Goal: Task Accomplishment & Management: Complete application form

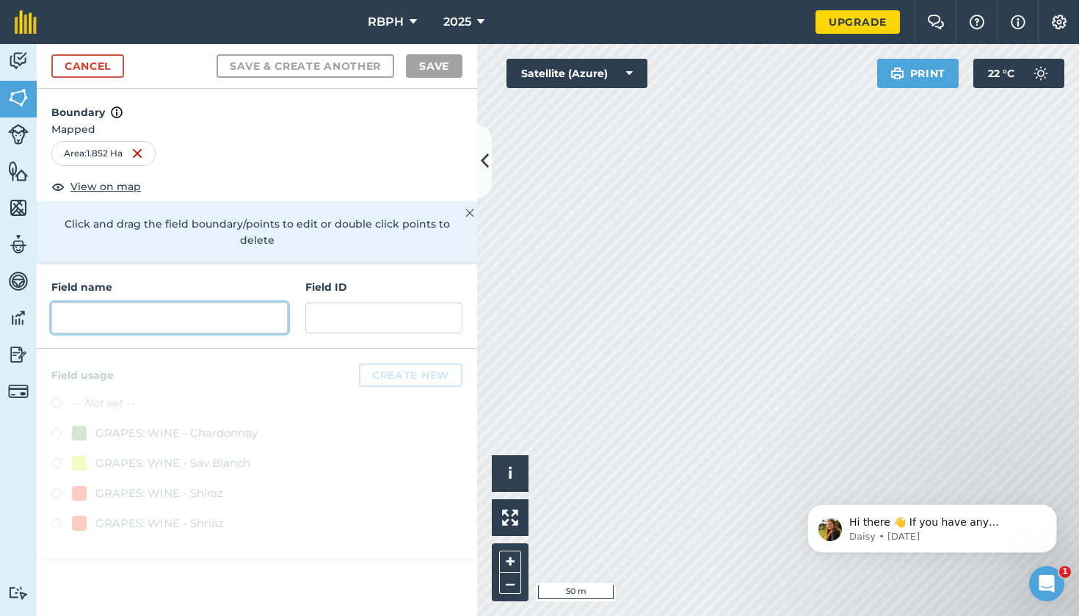
click at [136, 302] on input "text" at bounding box center [169, 317] width 236 height 31
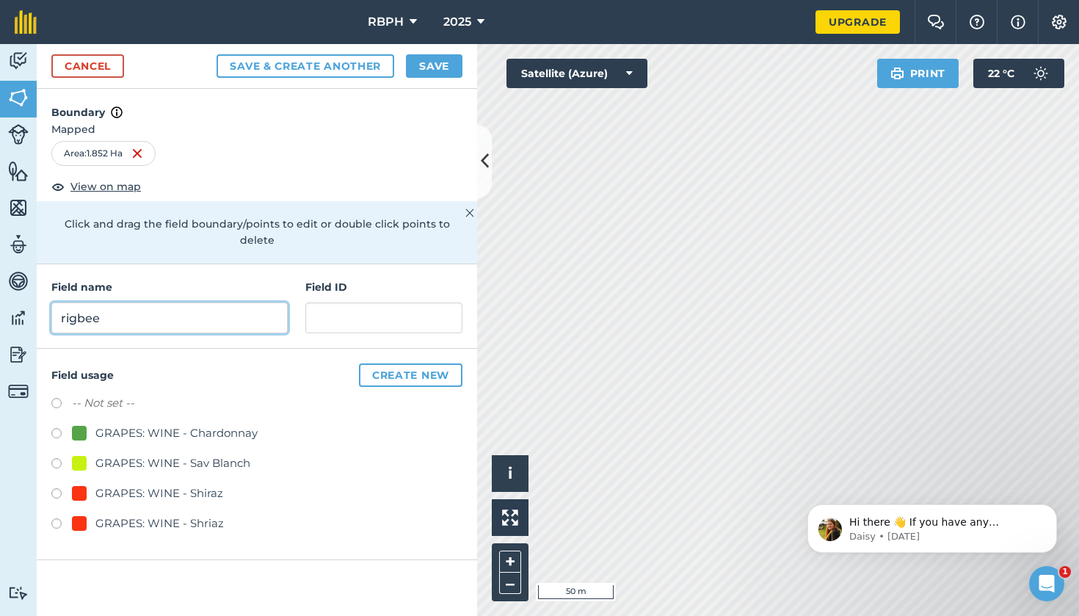
type input "Rigbee"
drag, startPoint x: 137, startPoint y: 302, endPoint x: 298, endPoint y: 73, distance: 279.7
click at [297, 73] on button "Save & Create Another" at bounding box center [305, 65] width 178 height 23
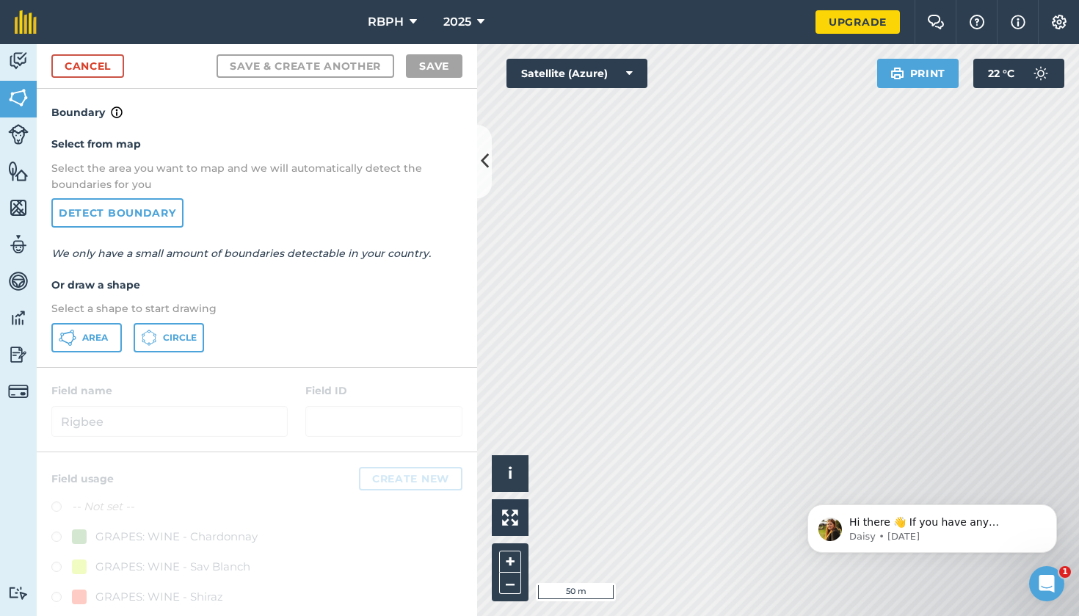
click at [86, 336] on span "Area" at bounding box center [95, 338] width 26 height 12
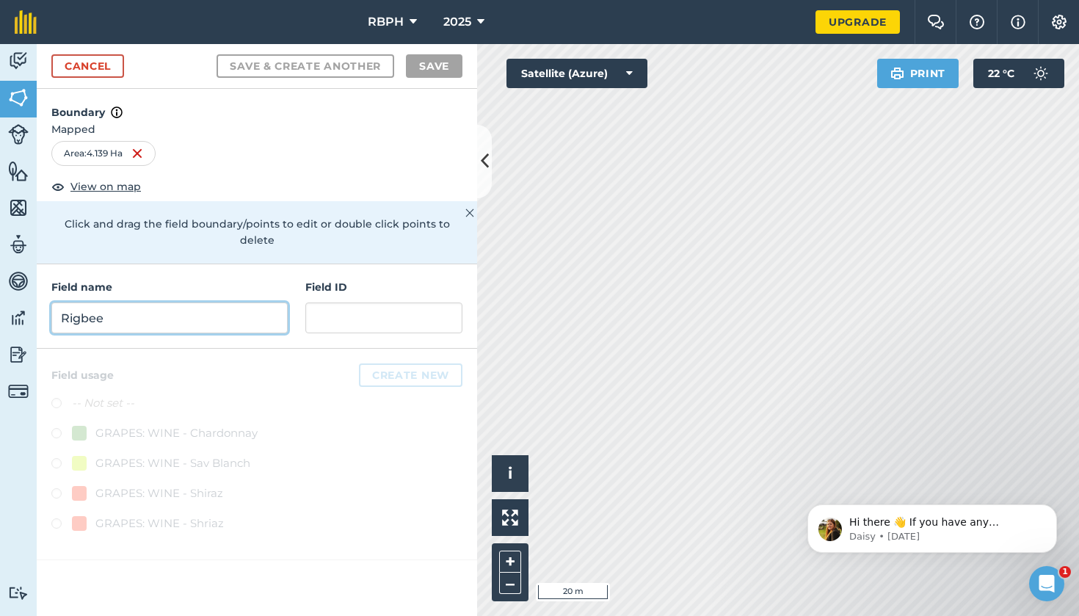
click at [261, 302] on input "Rigbee" at bounding box center [169, 317] width 236 height 31
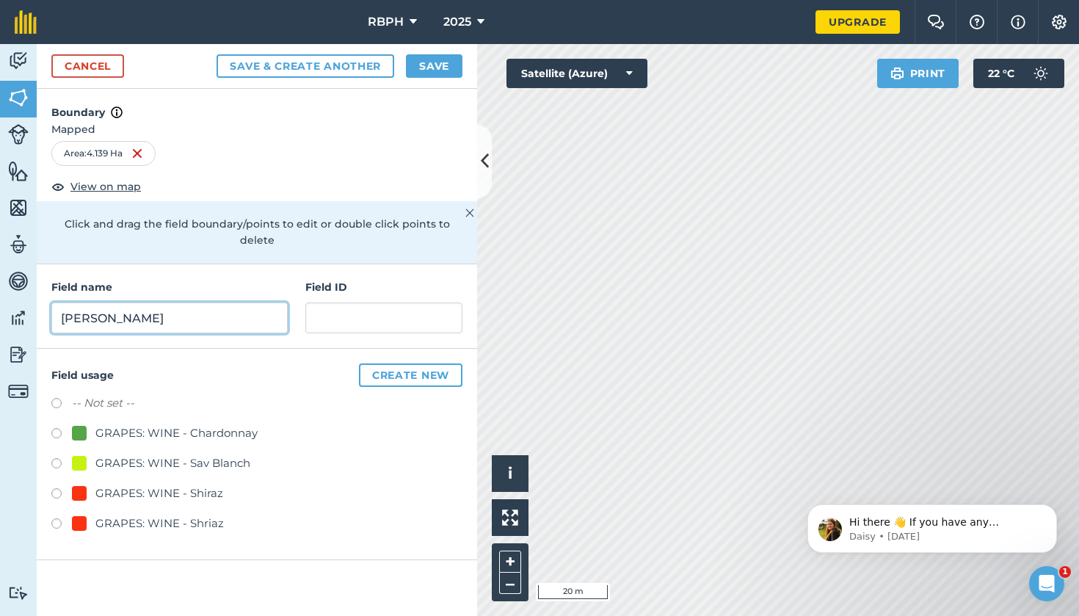
type input "[PERSON_NAME]"
click at [432, 59] on button "Save" at bounding box center [434, 65] width 57 height 23
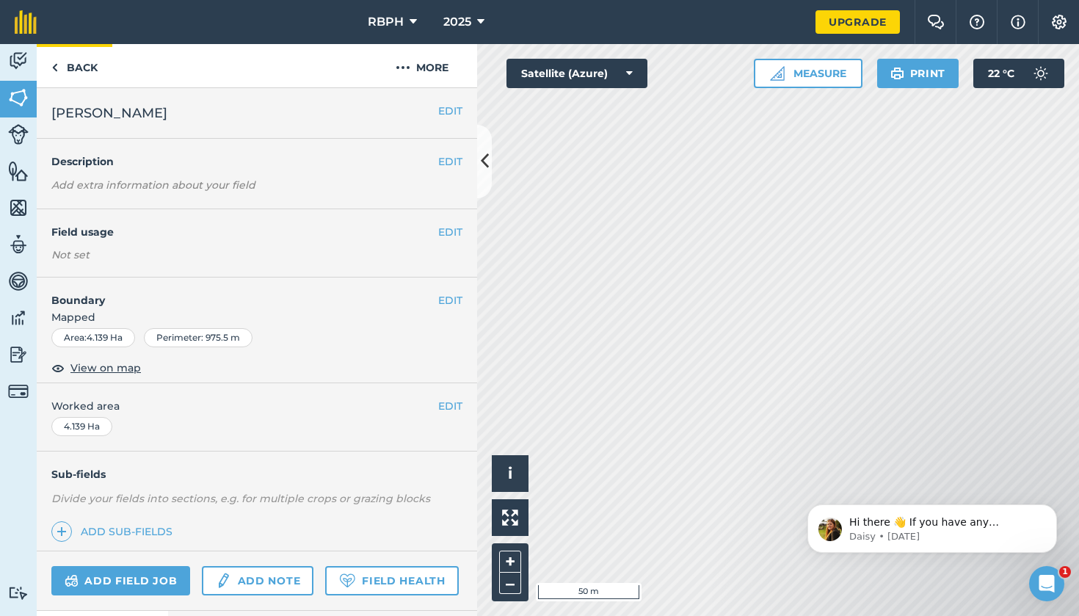
click at [71, 60] on link "Back" at bounding box center [75, 65] width 76 height 43
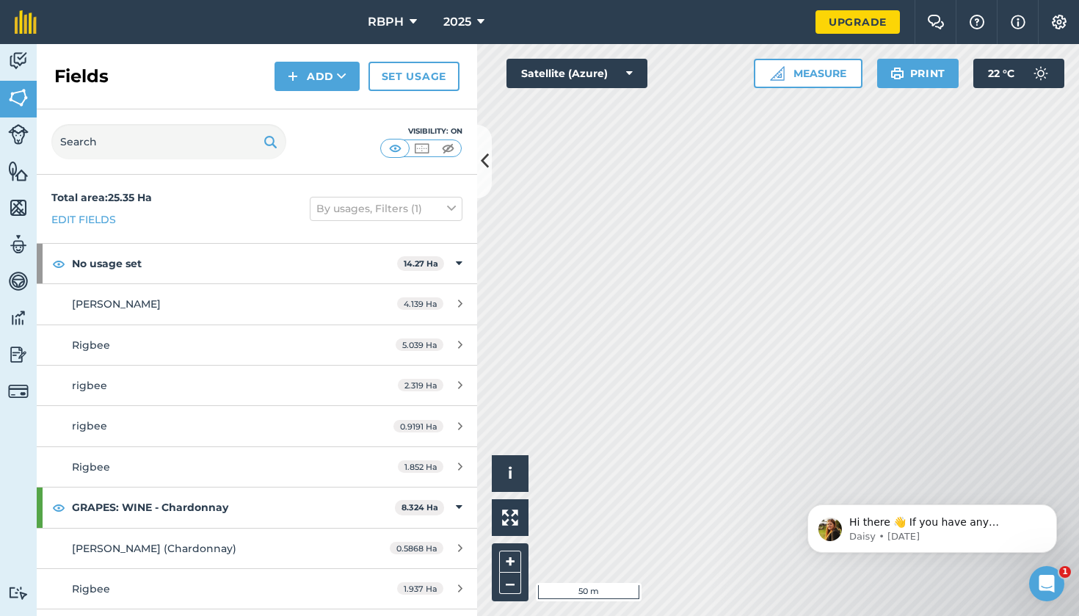
click at [486, 160] on icon at bounding box center [485, 161] width 8 height 26
